Goal: Task Accomplishment & Management: Use online tool/utility

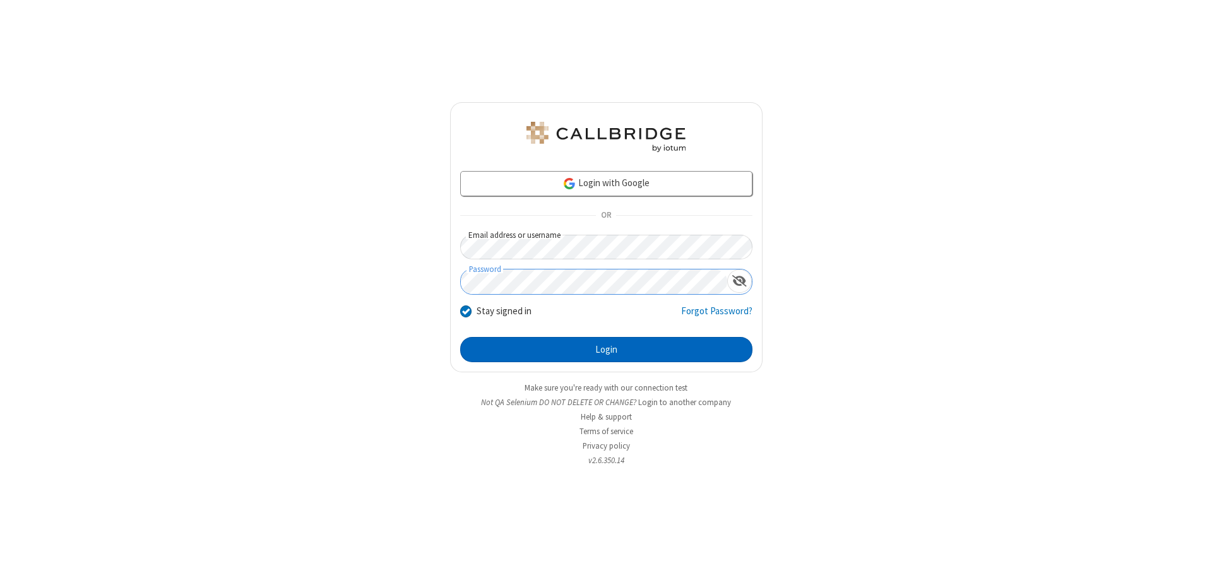
click at [606, 350] on button "Login" at bounding box center [606, 349] width 292 height 25
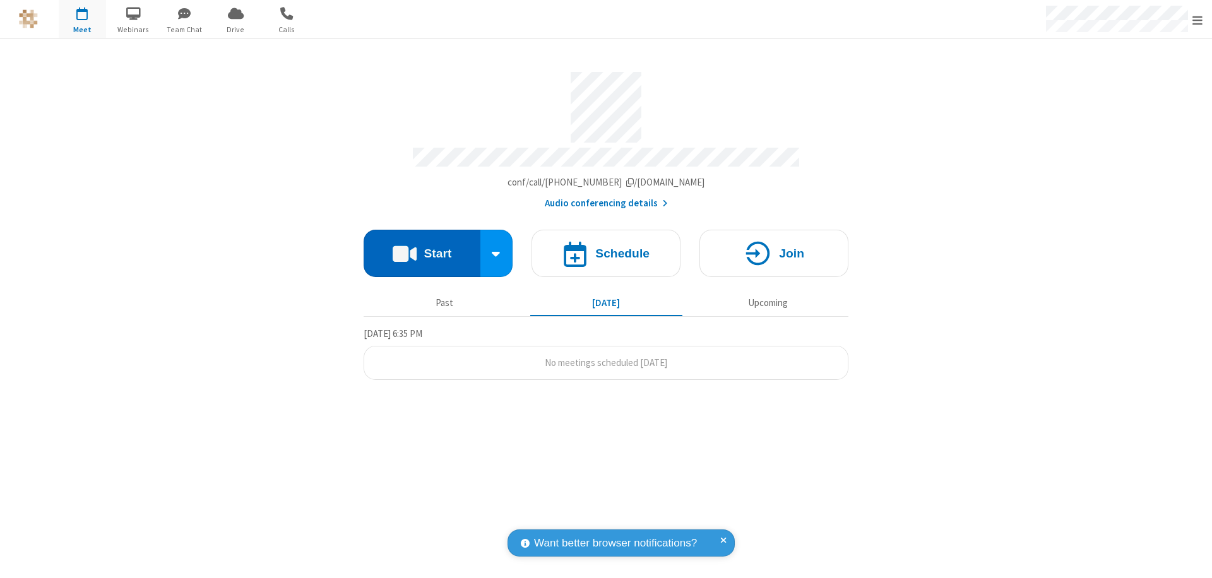
click at [422, 247] on button "Start" at bounding box center [422, 253] width 117 height 47
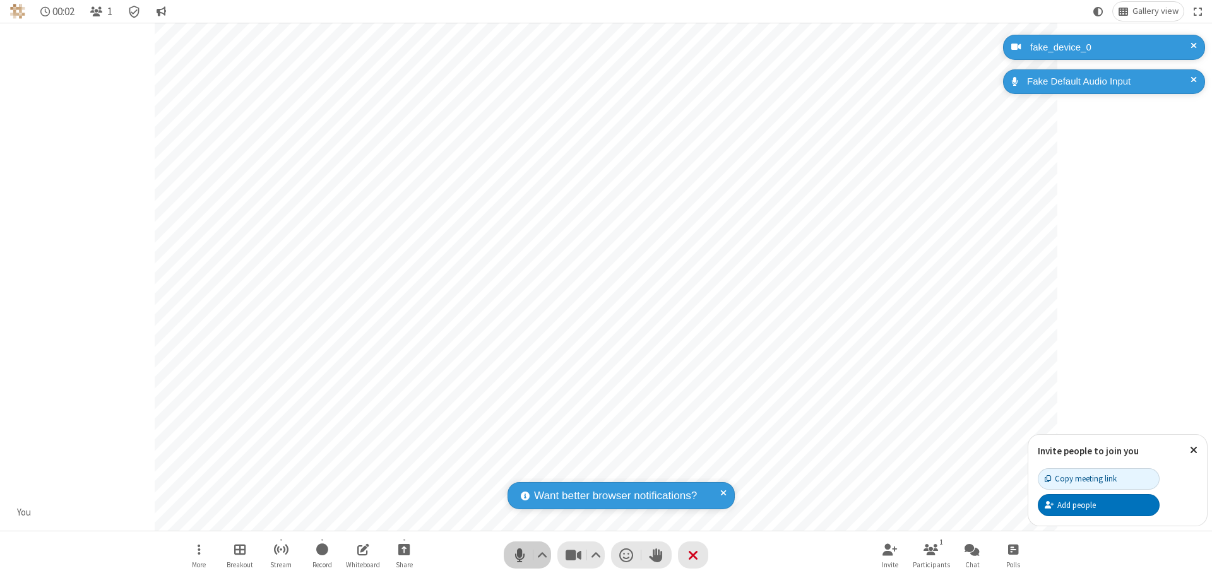
click at [520, 555] on span "Mute (⌘+Shift+A)" at bounding box center [519, 555] width 19 height 18
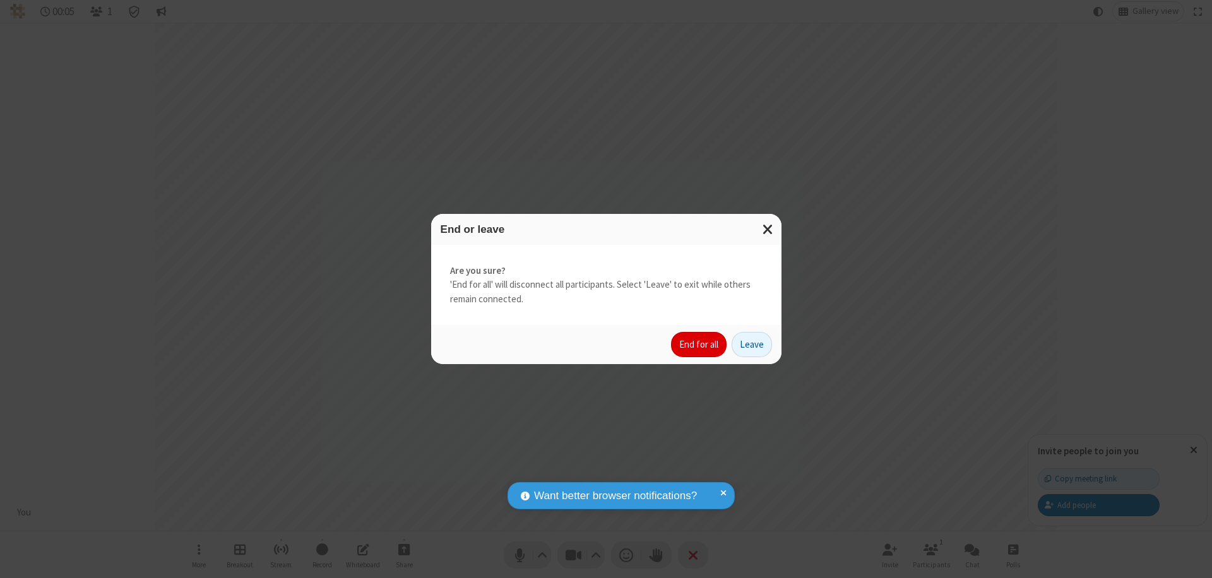
click at [700, 345] on button "End for all" at bounding box center [699, 344] width 56 height 25
